Goal: Register for event/course

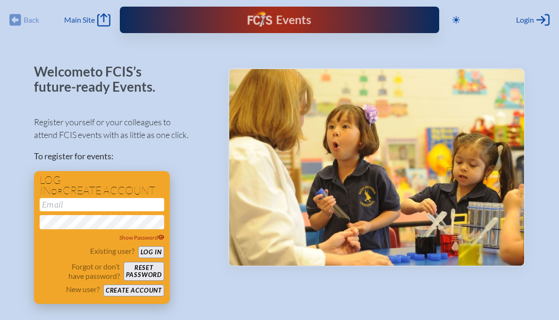
click at [100, 207] on input "email" at bounding box center [102, 204] width 125 height 13
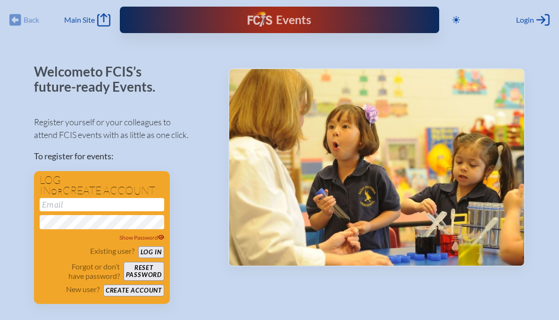
click at [183, 202] on div "Register yourself or your colleagues to attend FCIS events with as little as on…" at bounding box center [123, 205] width 179 height 196
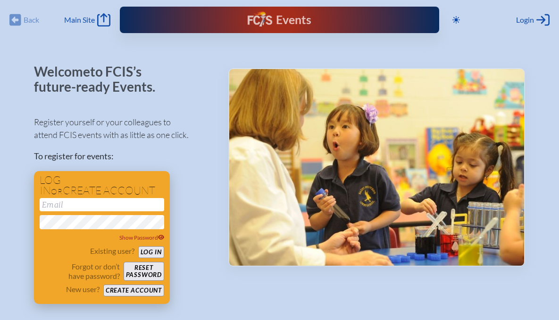
click at [143, 253] on button "Log in" at bounding box center [151, 252] width 26 height 12
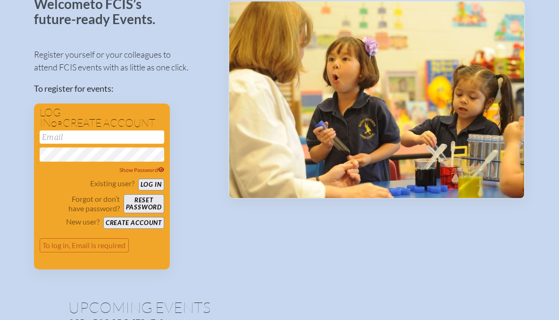
scroll to position [71, 0]
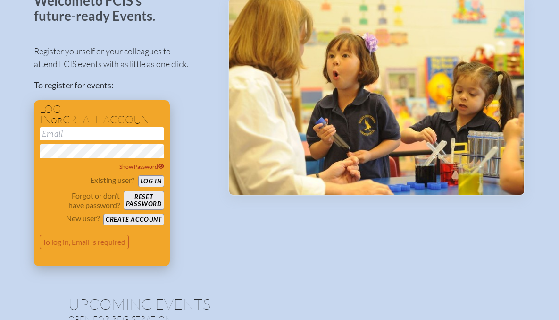
click at [76, 134] on input "email" at bounding box center [102, 133] width 125 height 13
click at [145, 180] on button "Log in" at bounding box center [151, 181] width 26 height 12
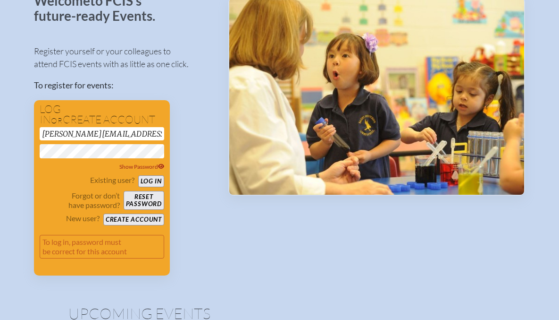
drag, startPoint x: 128, startPoint y: 136, endPoint x: 17, endPoint y: 137, distance: 111.4
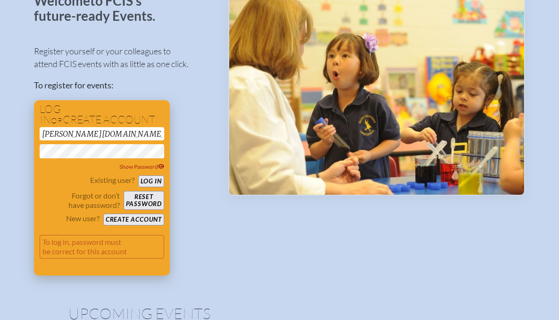
click at [143, 180] on button "Log in" at bounding box center [151, 181] width 26 height 12
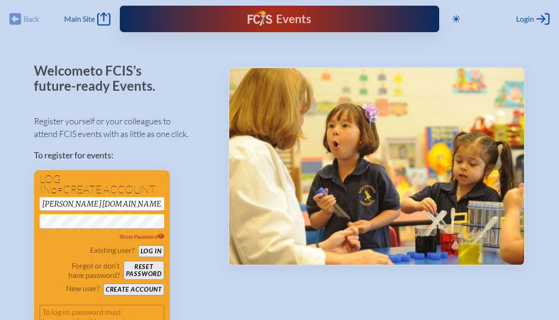
scroll to position [0, 0]
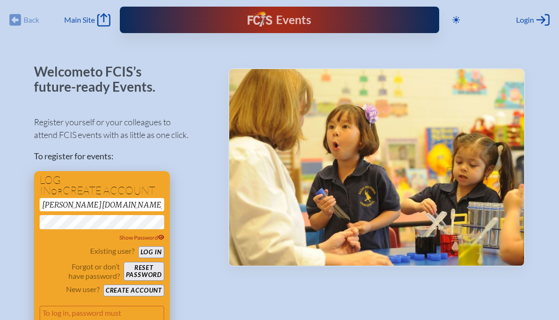
click at [127, 288] on button "Create account" at bounding box center [133, 290] width 61 height 12
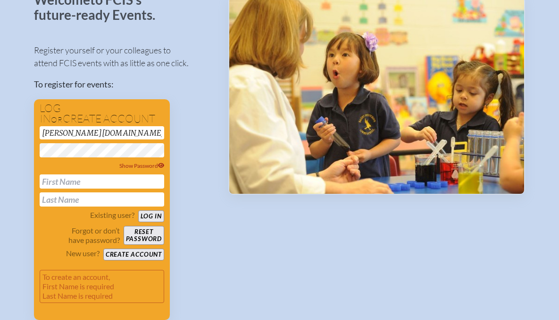
scroll to position [91, 0]
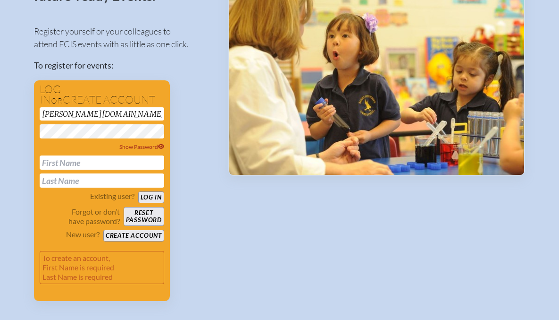
drag, startPoint x: 128, startPoint y: 114, endPoint x: 23, endPoint y: 116, distance: 105.3
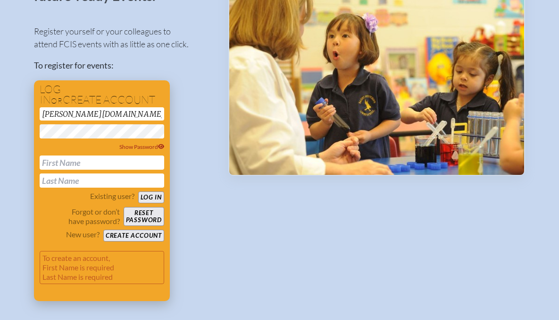
type input "[PERSON_NAME][EMAIL_ADDRESS][PERSON_NAME][PERSON_NAME][DOMAIN_NAME]"
click at [96, 162] on input "text" at bounding box center [102, 162] width 125 height 14
type input "[PERSON_NAME]"
click at [141, 235] on button "Create account" at bounding box center [133, 235] width 61 height 12
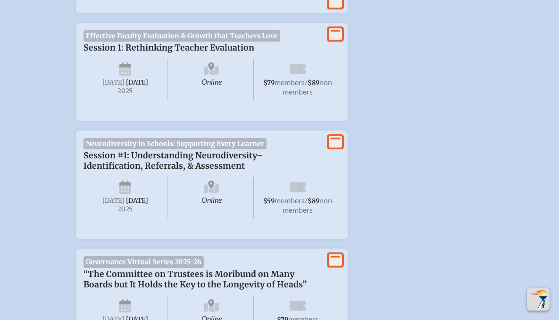
scroll to position [520, 0]
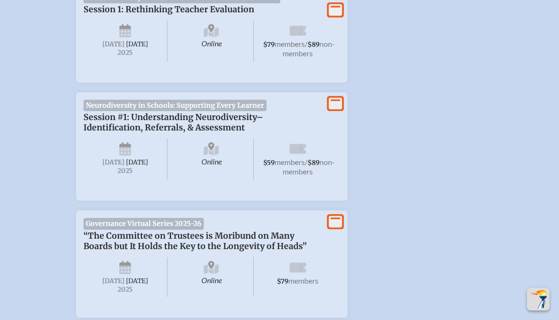
click at [167, 121] on span "Session #1: Understanding Neurodiversity–Identification, Referrals, & Assessment" at bounding box center [174, 122] width 180 height 21
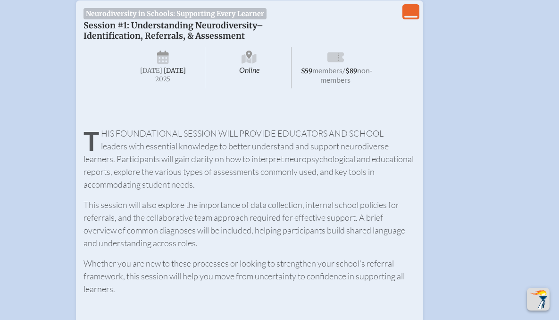
scroll to position [563, 0]
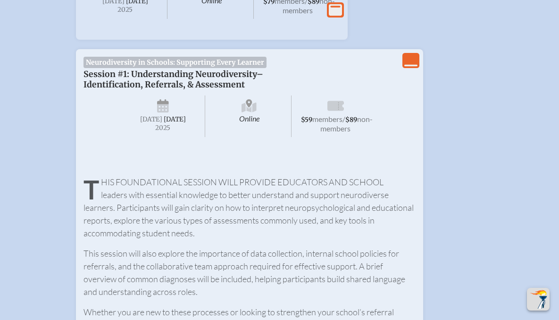
click at [407, 64] on icon "View Less" at bounding box center [410, 60] width 13 height 13
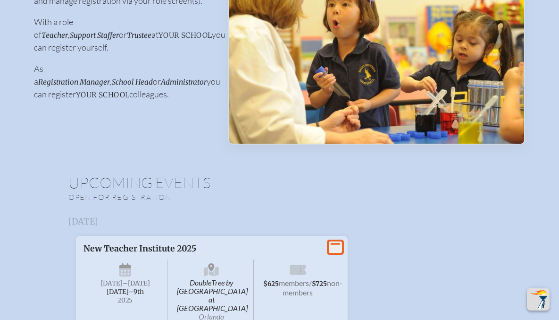
scroll to position [0, 0]
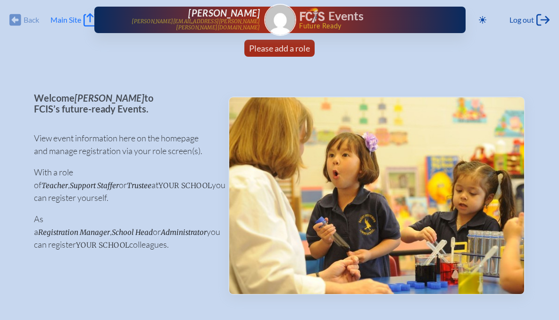
click at [92, 20] on icon "Main Site" at bounding box center [90, 19] width 13 height 13
click at [74, 20] on span "Main Site" at bounding box center [66, 19] width 31 height 9
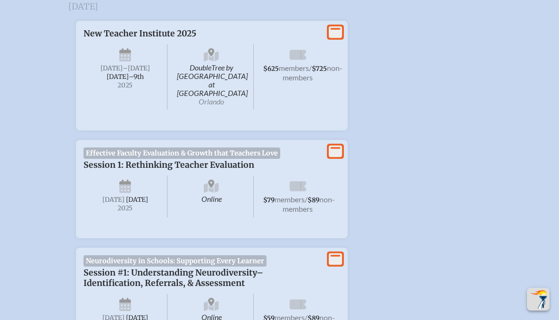
scroll to position [376, 0]
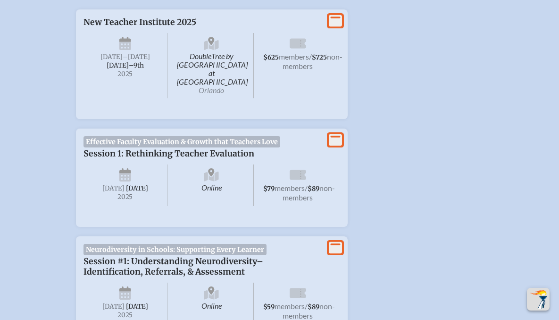
click at [154, 149] on span "Session 1: Rethinking Teacher Evaluation" at bounding box center [169, 153] width 171 height 10
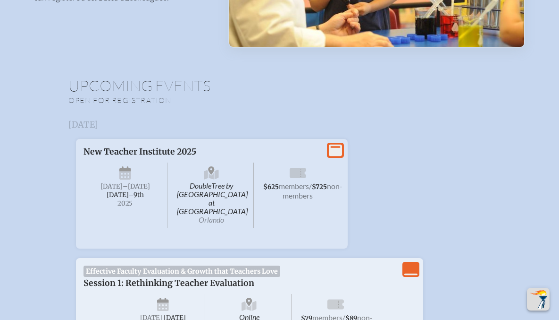
scroll to position [0, 0]
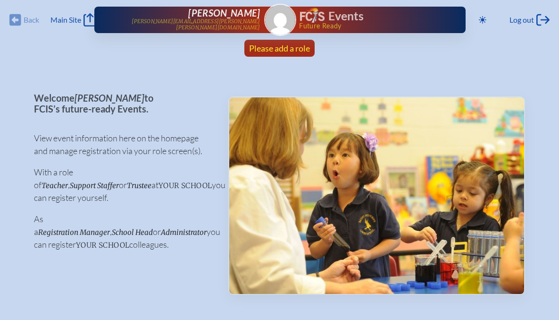
click at [263, 46] on span "Please add a role" at bounding box center [279, 48] width 61 height 10
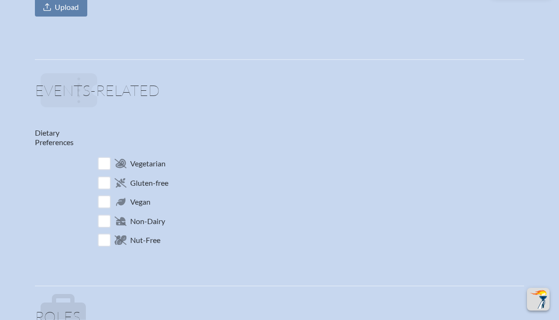
scroll to position [500, 0]
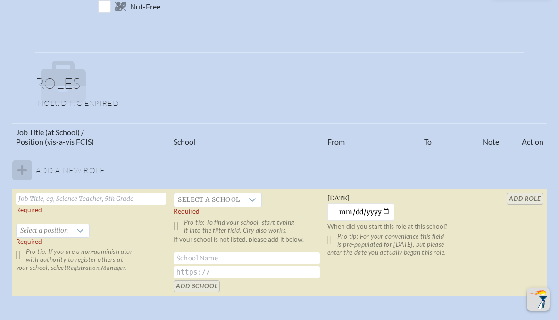
click at [55, 200] on input "text" at bounding box center [91, 199] width 151 height 12
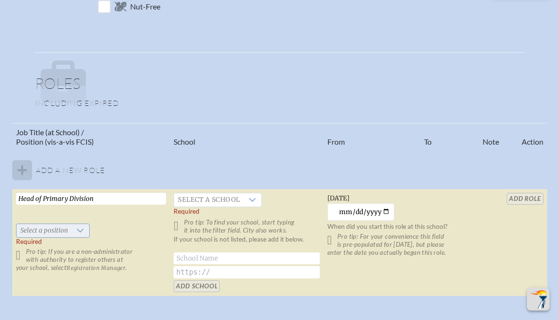
type input "Head of Primary Division"
click at [76, 228] on icon at bounding box center [80, 231] width 8 height 8
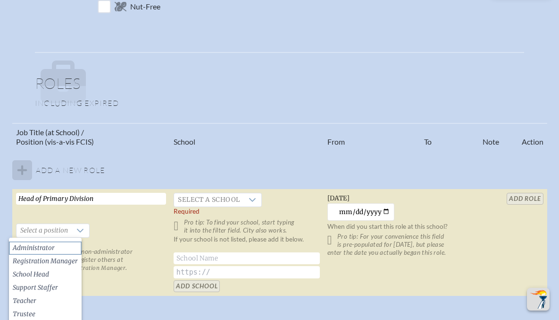
click at [45, 246] on span "Administrator" at bounding box center [34, 247] width 42 height 9
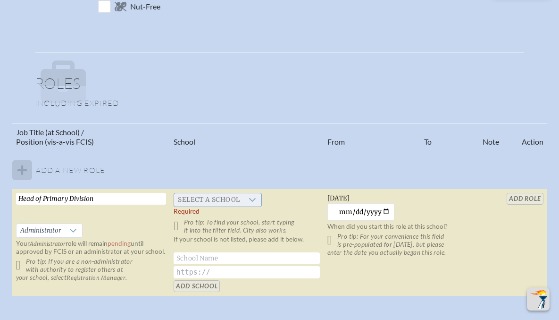
click at [252, 199] on icon at bounding box center [253, 200] width 8 height 8
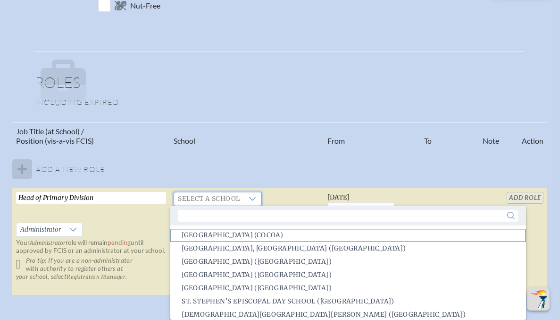
scroll to position [1760, 0]
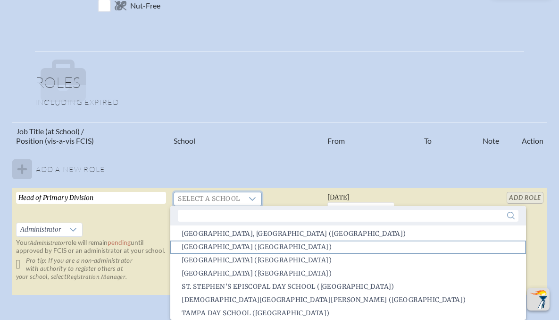
click at [240, 245] on span "St. Mary’s Episcopal Day School (Tampa)" at bounding box center [257, 246] width 150 height 9
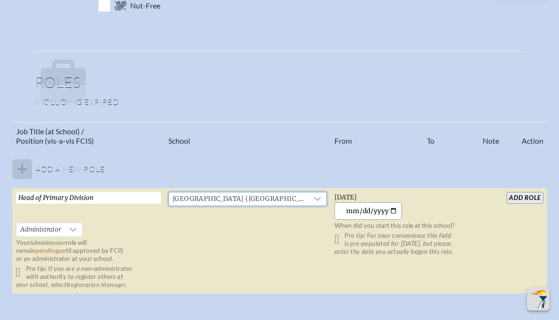
click at [393, 212] on input "2025-09-01" at bounding box center [368, 210] width 67 height 17
click at [386, 211] on input "2024-07-01" at bounding box center [368, 210] width 67 height 17
type input "2021-07-01"
click at [441, 207] on td "Thursday, July 1st, 2021 2021-07-01 When did you start this role at this school…" at bounding box center [405, 241] width 148 height 106
click at [536, 195] on input "add Role" at bounding box center [525, 198] width 36 height 12
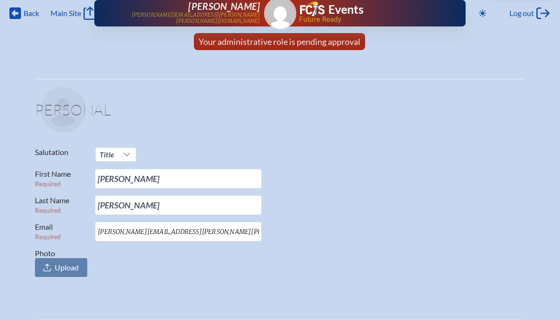
scroll to position [0, 0]
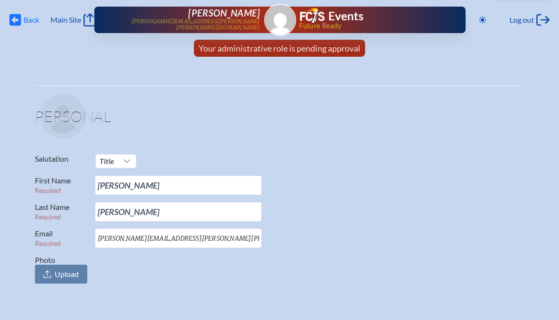
click at [15, 19] on icon "Back" at bounding box center [15, 19] width 12 height 13
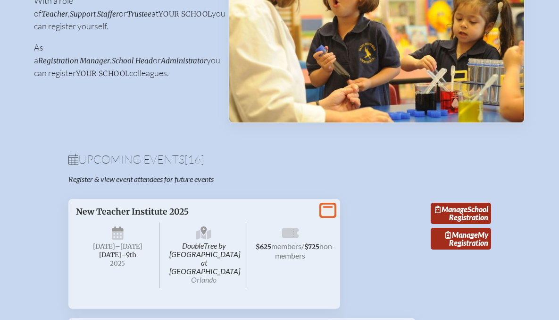
scroll to position [229, 0]
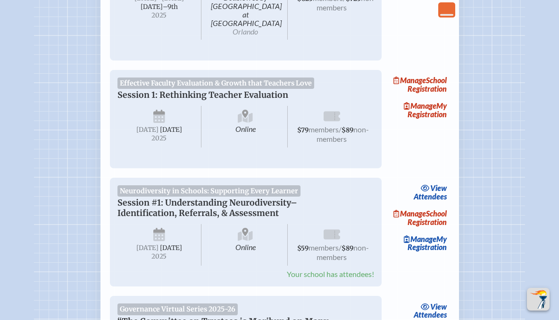
scroll to position [277, 0]
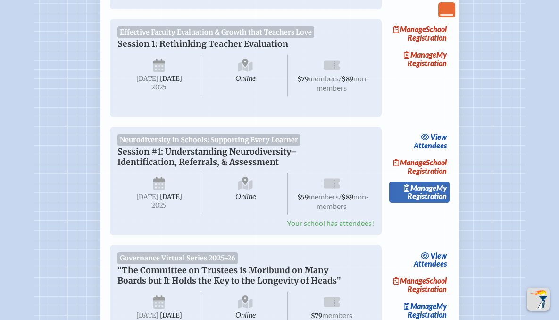
click at [425, 192] on span "Manage" at bounding box center [420, 187] width 33 height 9
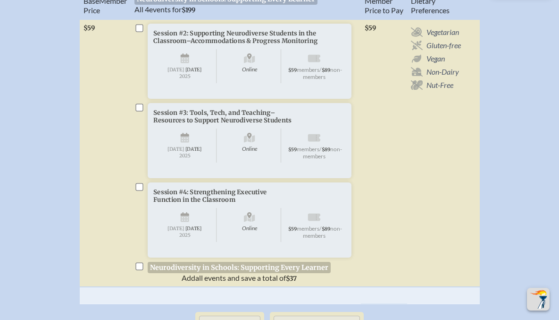
scroll to position [463, 0]
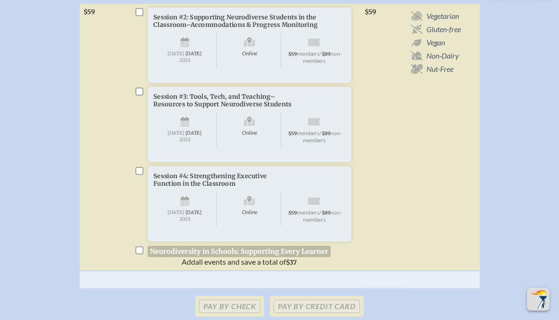
click at [138, 253] on input "checkbox" at bounding box center [139, 250] width 8 height 8
checkbox input "true"
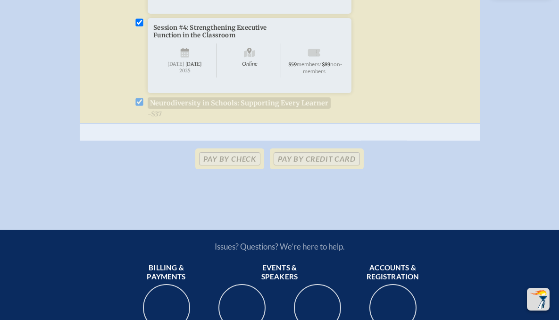
scroll to position [628, 0]
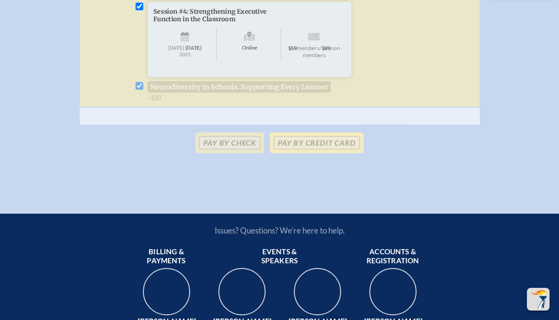
click at [292, 153] on p "Pay by Credit Card" at bounding box center [316, 142] width 93 height 21
click at [323, 153] on p "Pay by Credit Card" at bounding box center [316, 142] width 93 height 21
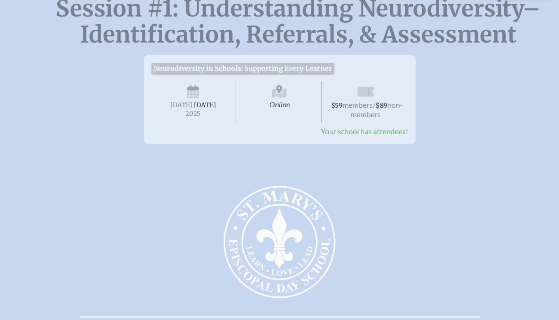
scroll to position [0, 0]
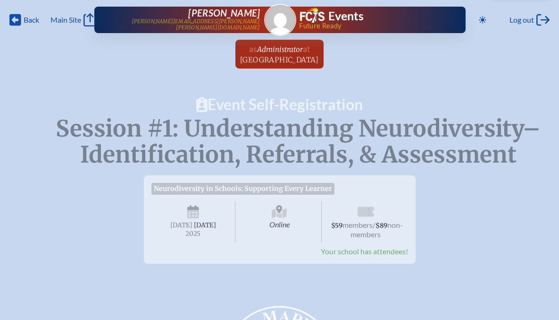
click at [254, 188] on span "Neurodiversity in Schools: Supporting Every Learner" at bounding box center [244, 188] width 184 height 11
click at [362, 243] on span "$59 members / $89 non-members" at bounding box center [366, 222] width 84 height 42
click at [14, 21] on icon "Back" at bounding box center [15, 19] width 12 height 13
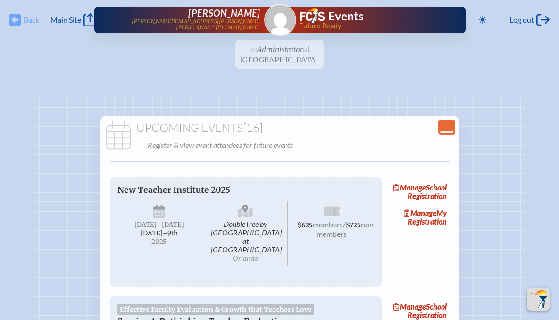
scroll to position [277, 0]
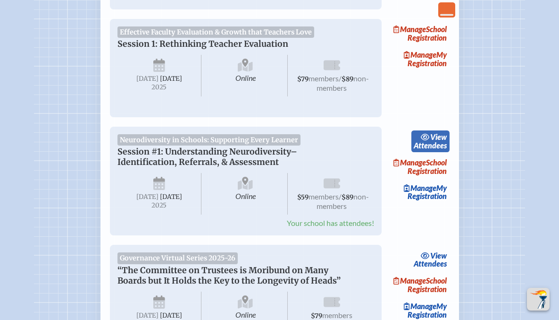
click at [430, 140] on link "view Attendees" at bounding box center [431, 141] width 38 height 22
